Goal: Navigation & Orientation: Find specific page/section

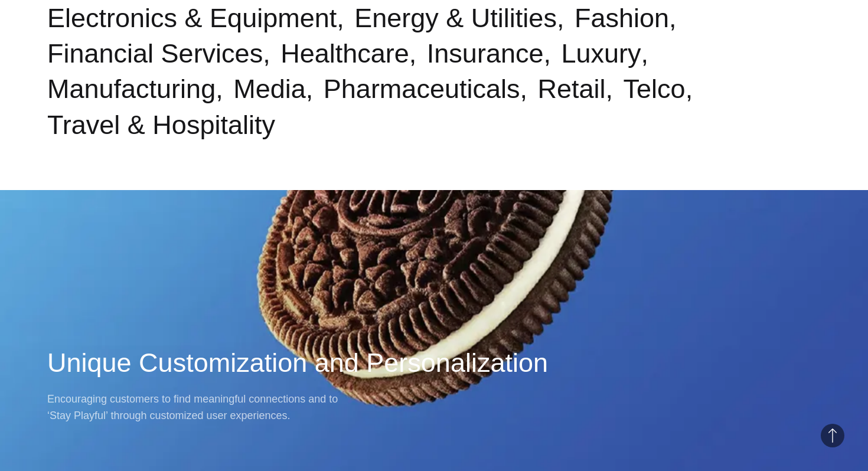
scroll to position [583, 0]
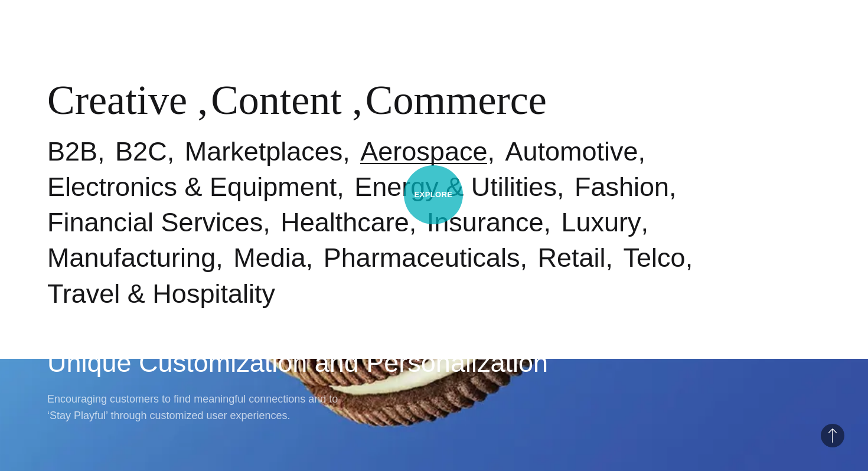
click at [433, 166] on link "Aerospace" at bounding box center [423, 151] width 127 height 30
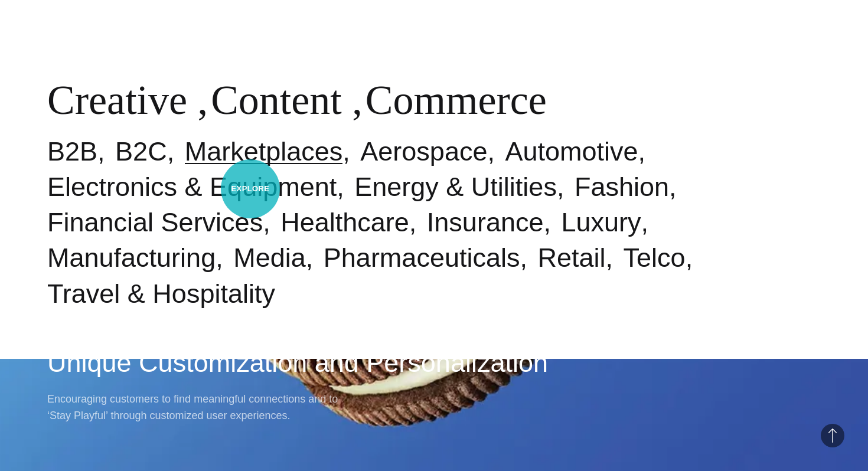
click at [250, 166] on link "Marketplaces" at bounding box center [264, 151] width 158 height 30
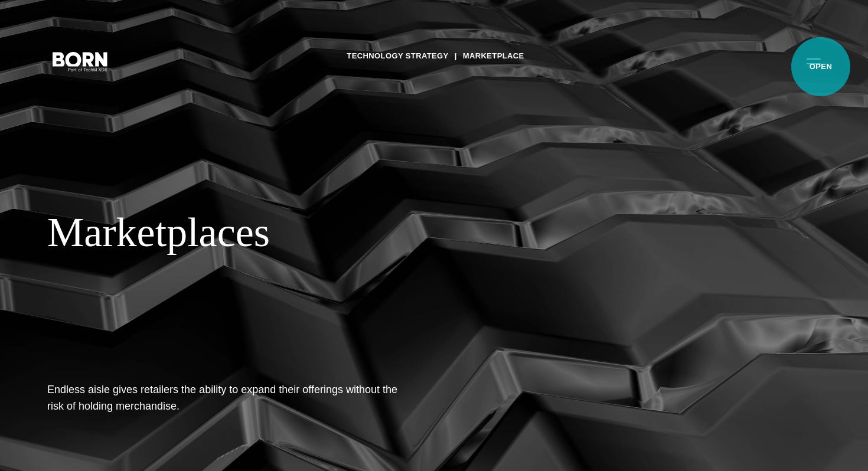
click at [819, 66] on button "Primary Menu" at bounding box center [813, 60] width 28 height 25
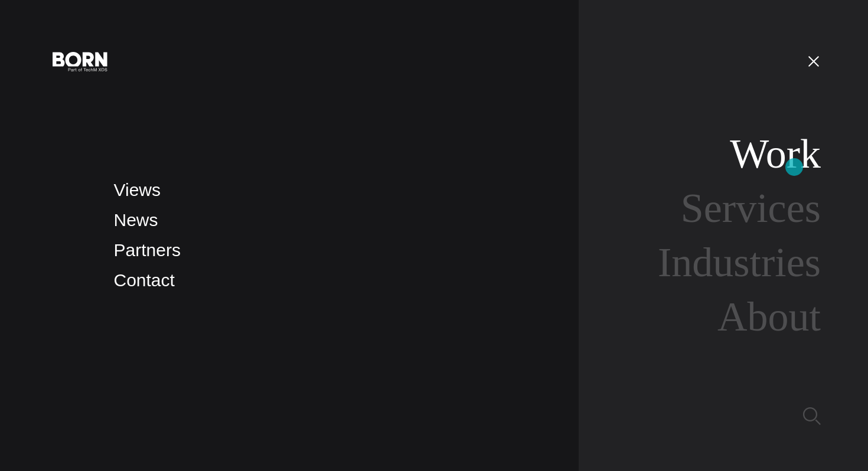
click at [794, 167] on link "Work" at bounding box center [775, 153] width 91 height 45
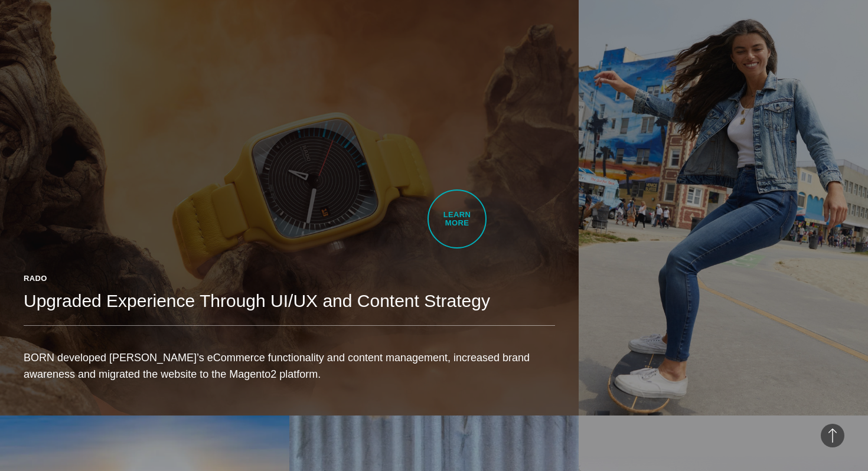
scroll to position [750, 0]
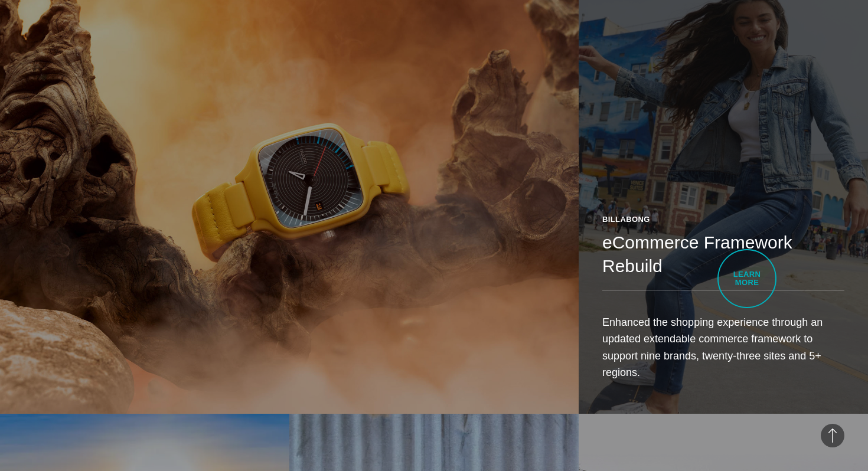
click at [747, 279] on header "Billabong eCommerce Framework Rebuild" at bounding box center [723, 252] width 242 height 77
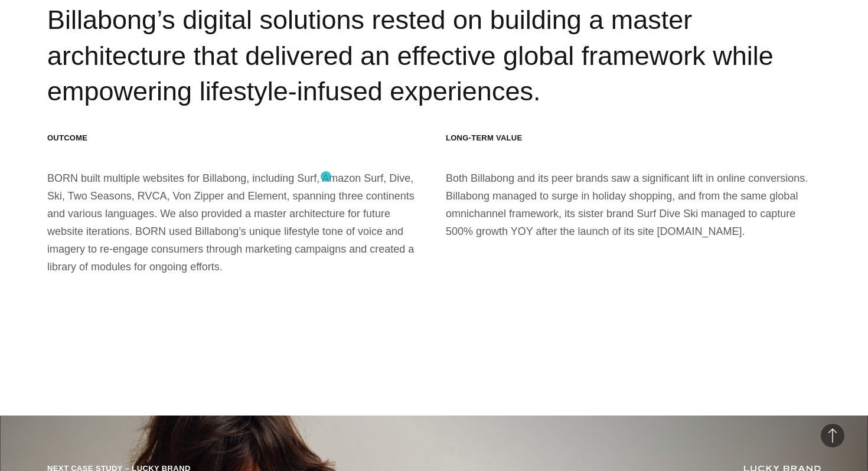
scroll to position [10472, 0]
